Goal: Task Accomplishment & Management: Manage account settings

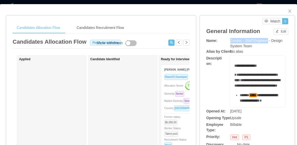
drag, startPoint x: 227, startPoint y: 40, endPoint x: 265, endPoint y: 41, distance: 37.6
click at [265, 41] on span "Zocdoc - Staff Engineer - Design System Team" at bounding box center [256, 43] width 52 height 10
copy span "Zocdoc - Staff Engineer"
click at [251, 46] on div "Zocdoc - Staff Engineer - Design System Team" at bounding box center [257, 43] width 55 height 11
drag, startPoint x: 248, startPoint y: 45, endPoint x: 227, endPoint y: 40, distance: 21.2
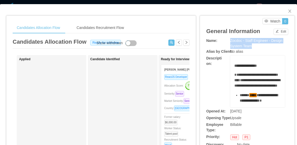
click at [230, 40] on div "Zocdoc - Staff Engineer - Design System Team" at bounding box center [257, 43] width 55 height 11
copy span "Zocdoc - Staff Engineer - Design System Team"
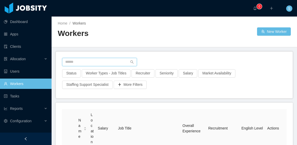
click at [116, 61] on input "text" at bounding box center [99, 62] width 75 height 8
paste input "**********"
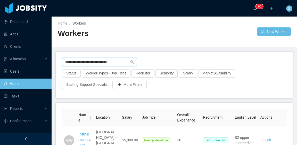
scroll to position [26, 0]
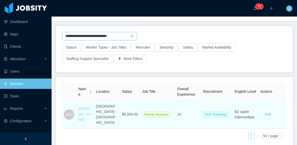
type input "**********"
click at [87, 111] on link "[PERSON_NAME]" at bounding box center [84, 113] width 12 height 15
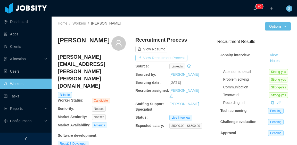
click at [163, 57] on button "View Recruitment Process" at bounding box center [161, 58] width 52 height 6
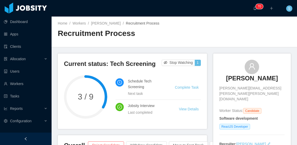
drag, startPoint x: 216, startPoint y: 76, endPoint x: 237, endPoint y: 86, distance: 24.0
click at [237, 86] on div "[PERSON_NAME] Urquiza [EMAIL_ADDRESS][PERSON_NAME][PERSON_NAME][DOMAIN_NAME] Wo…" at bounding box center [252, 102] width 78 height 99
copy h3 "[PERSON_NAME]"
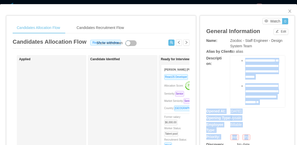
scroll to position [461, 0]
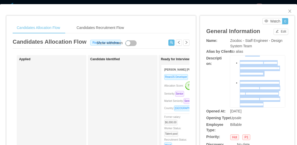
drag, startPoint x: 232, startPoint y: 64, endPoint x: 260, endPoint y: 104, distance: 49.0
copy div "**********"
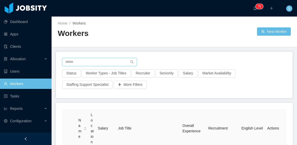
click at [115, 62] on input "text" at bounding box center [99, 62] width 75 height 8
paste input "**********"
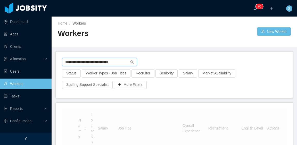
type input "**********"
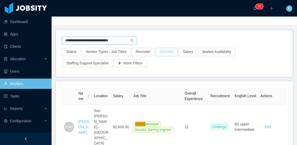
scroll to position [26, 0]
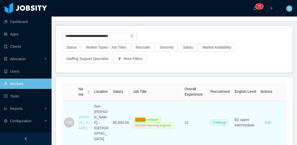
click at [82, 122] on link "[PERSON_NAME]" at bounding box center [83, 122] width 11 height 15
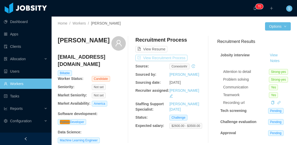
click at [181, 57] on button "View Recruitment Process" at bounding box center [161, 58] width 52 height 6
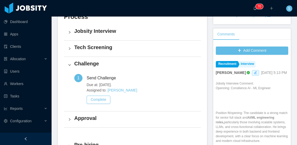
scroll to position [155, 0]
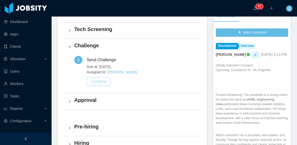
click at [102, 81] on button "Complete" at bounding box center [99, 81] width 24 height 8
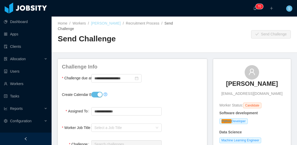
click at [112, 23] on link "[PERSON_NAME]" at bounding box center [106, 23] width 30 height 4
